Goal: Task Accomplishment & Management: Use online tool/utility

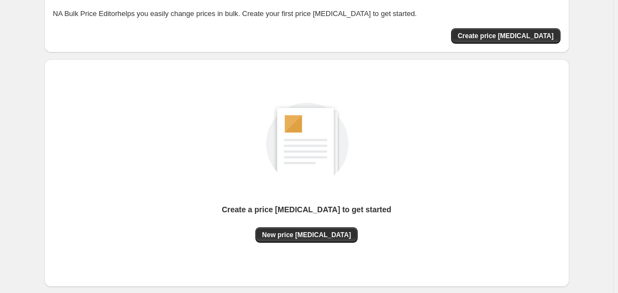
scroll to position [121, 0]
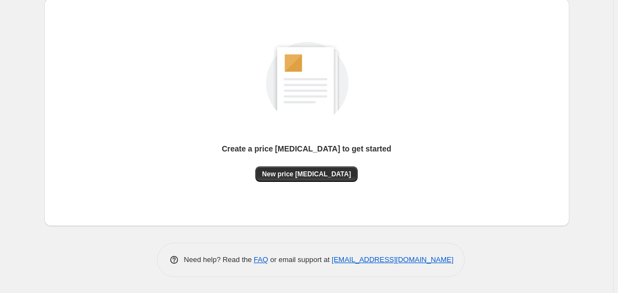
click at [270, 166] on div "New price [MEDICAL_DATA]" at bounding box center [306, 173] width 102 height 15
click at [276, 176] on button "New price [MEDICAL_DATA]" at bounding box center [306, 173] width 102 height 15
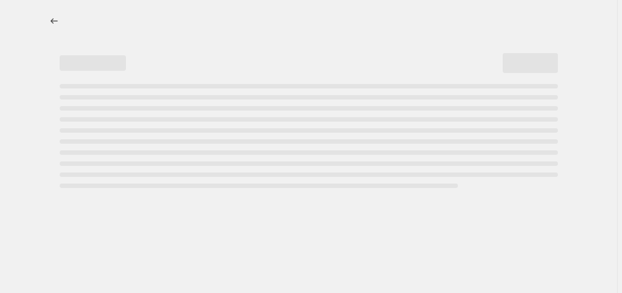
select select "percentage"
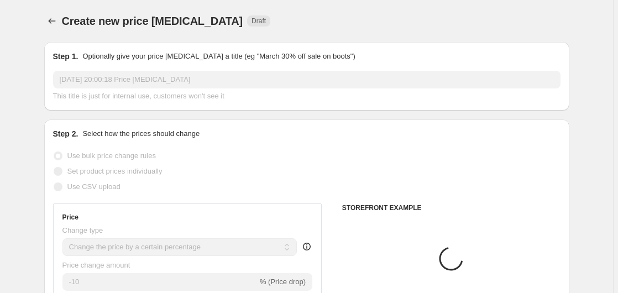
scroll to position [113, 0]
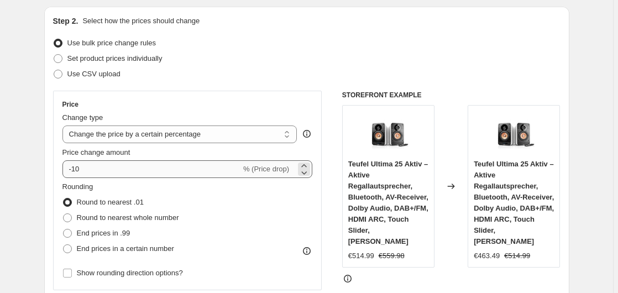
click at [126, 161] on div "Price change amount -10 % (Price drop)" at bounding box center [187, 162] width 250 height 31
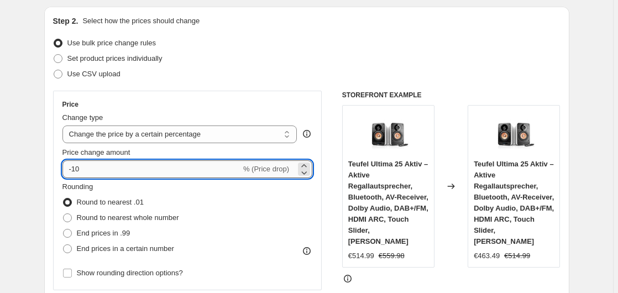
click at [126, 161] on input "-10" at bounding box center [151, 169] width 179 height 18
type input "-1"
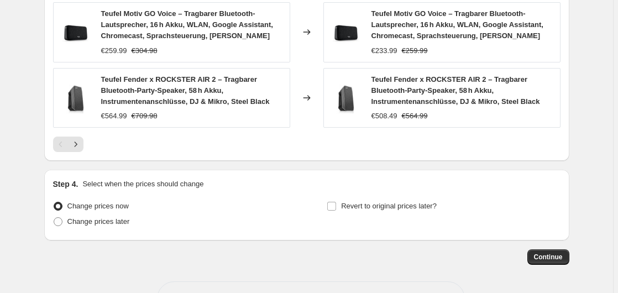
scroll to position [886, 0]
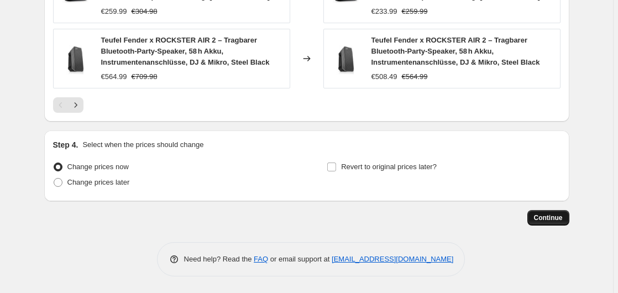
type input "-35"
click at [537, 223] on button "Continue" at bounding box center [548, 217] width 42 height 15
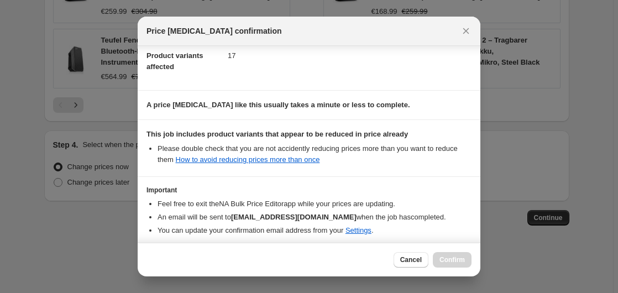
scroll to position [175, 0]
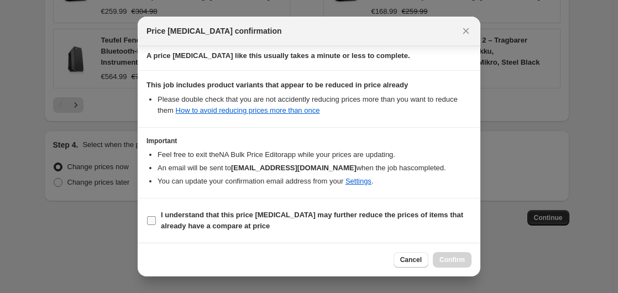
drag, startPoint x: 227, startPoint y: 214, endPoint x: 263, endPoint y: 215, distance: 35.9
click at [227, 215] on b "I understand that this price [MEDICAL_DATA] may further reduce the prices of it…" at bounding box center [312, 220] width 302 height 19
click at [156, 216] on input "I understand that this price [MEDICAL_DATA] may further reduce the prices of it…" at bounding box center [151, 220] width 9 height 9
checkbox input "true"
click at [443, 254] on button "Confirm" at bounding box center [452, 259] width 39 height 15
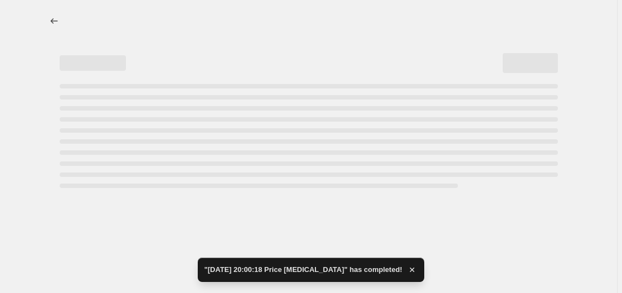
select select "percentage"
